Goal: Information Seeking & Learning: Find specific fact

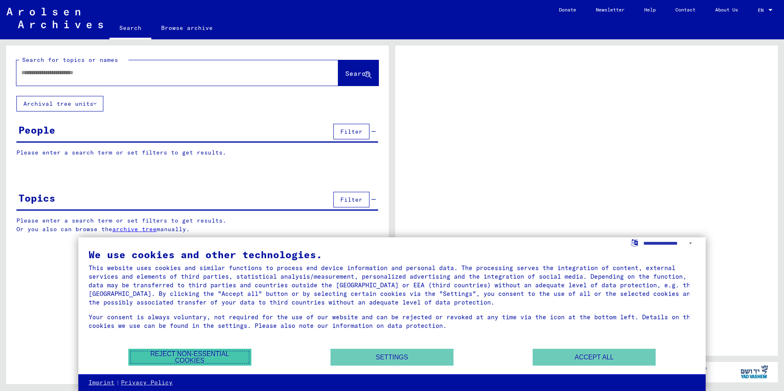
click at [235, 353] on button "Reject non-essential cookies" at bounding box center [189, 357] width 123 height 17
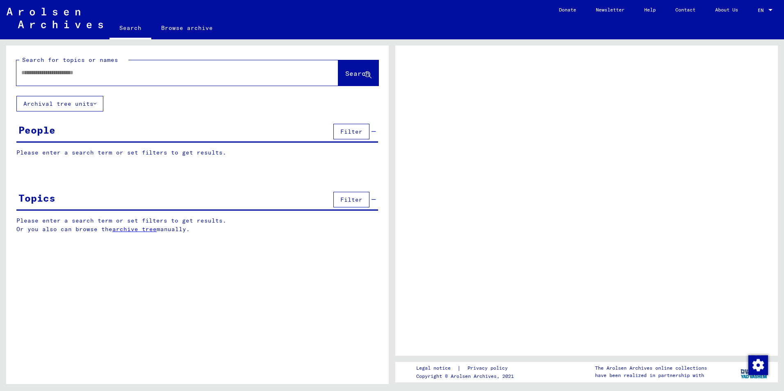
click at [72, 73] on input "text" at bounding box center [169, 73] width 297 height 9
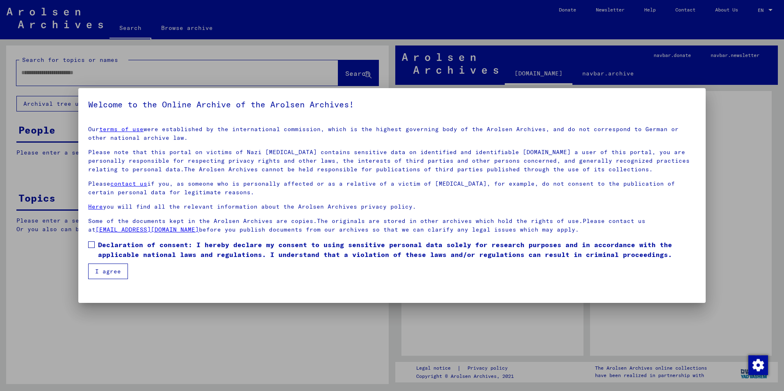
click at [147, 250] on span "Declaration of consent: I hereby declare my consent to using sensitive personal…" at bounding box center [397, 250] width 598 height 20
click at [117, 277] on button "I agree" at bounding box center [108, 272] width 40 height 16
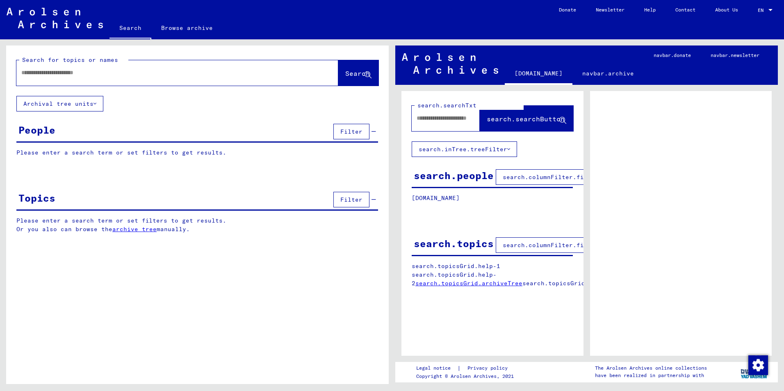
click at [69, 81] on div at bounding box center [167, 73] width 302 height 18
click at [73, 73] on input "text" at bounding box center [169, 73] width 297 height 9
type input "**********"
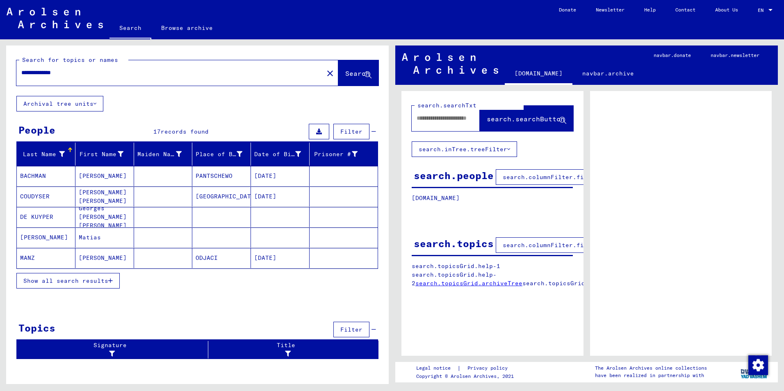
click at [117, 278] on button "Show all search results" at bounding box center [67, 281] width 103 height 16
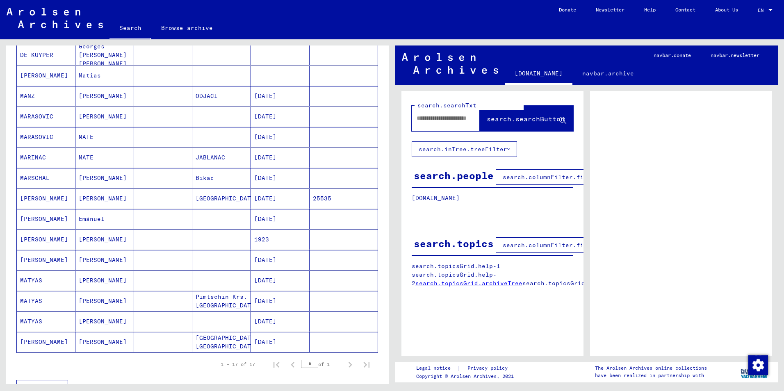
scroll to position [164, 0]
